Goal: Navigation & Orientation: Find specific page/section

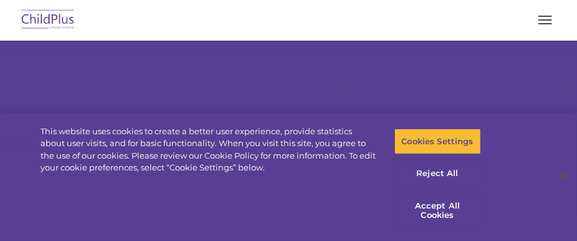
select select "MEDIUM"
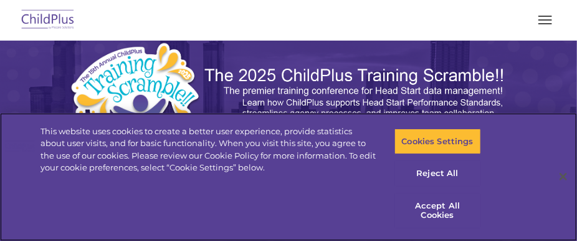
scroll to position [44, 0]
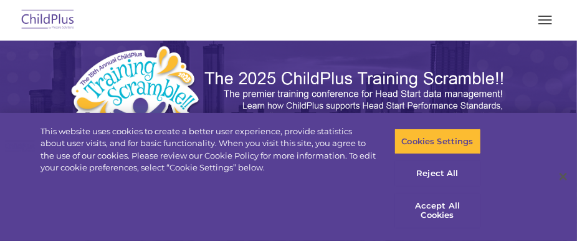
click at [546, 21] on button "button" at bounding box center [545, 20] width 26 height 20
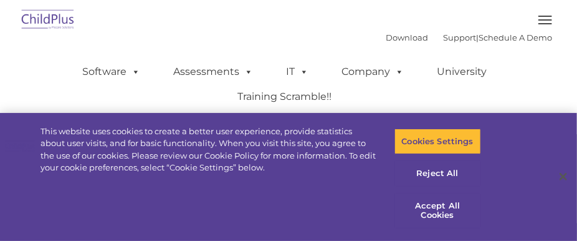
scroll to position [0, 0]
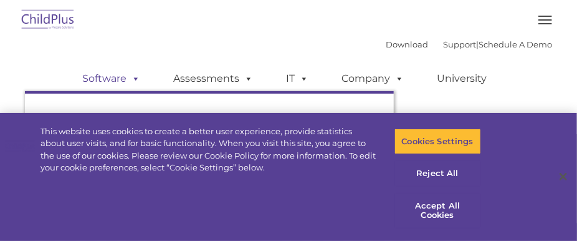
click at [107, 80] on link "Software" at bounding box center [111, 78] width 83 height 25
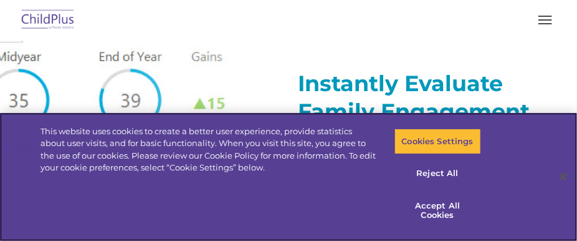
scroll to position [1479, 0]
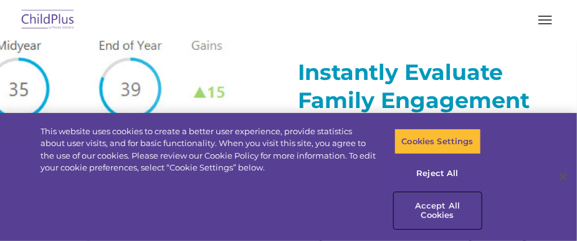
click at [441, 211] on button "Accept All Cookies" at bounding box center [438, 211] width 87 height 36
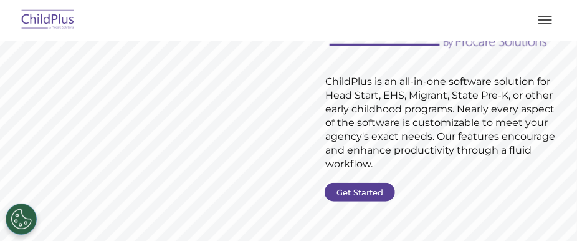
scroll to position [0, 0]
